Goal: Task Accomplishment & Management: Use online tool/utility

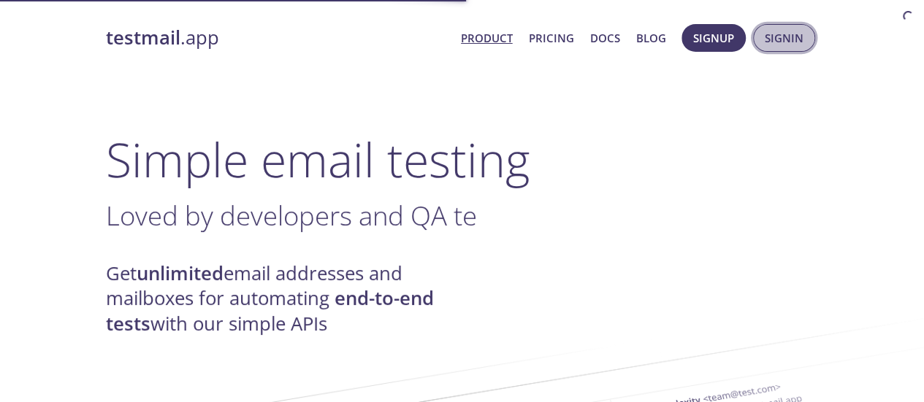
click at [777, 39] on span "Signin" at bounding box center [783, 37] width 39 height 19
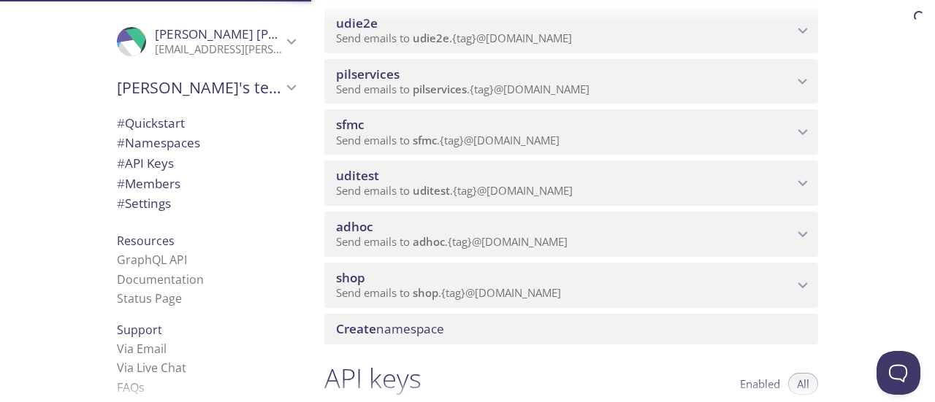
scroll to position [292, 0]
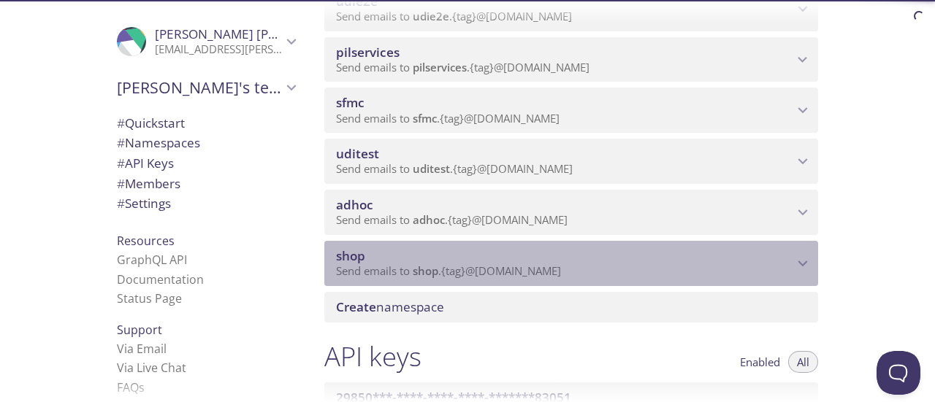
click at [444, 262] on span "shop" at bounding box center [564, 256] width 457 height 16
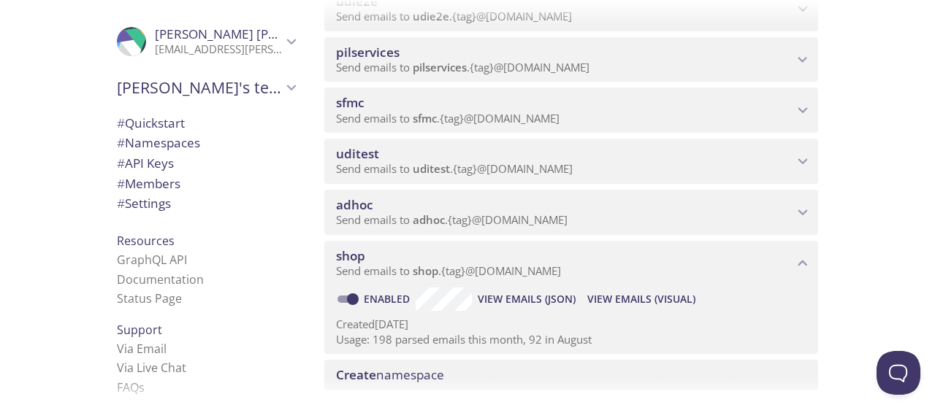
click at [623, 300] on span "View Emails (Visual)" at bounding box center [641, 300] width 108 height 18
